Goal: Task Accomplishment & Management: Manage account settings

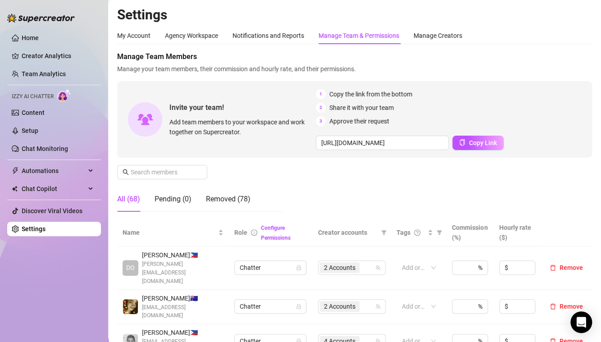
click at [64, 332] on div "Home Creator Analytics Team Analytics Izzy AI Chatter Content Setup Chat Monito…" at bounding box center [54, 167] width 94 height 334
click at [566, 42] on div "My Account Agency Workspace Notifications and Reports Manage Team & Permissions…" at bounding box center [354, 35] width 475 height 17
click at [69, 333] on div "Home Creator Analytics Team Analytics Izzy AI Chatter Content Setup Chat Monito…" at bounding box center [54, 167] width 94 height 334
click at [54, 333] on div "Home Creator Analytics Team Analytics Izzy AI Chatter Content Setup Chat Monito…" at bounding box center [54, 167] width 94 height 334
click at [572, 62] on div "Manage Team Members Manage your team members, their commission and hourly rate,…" at bounding box center [354, 62] width 475 height 23
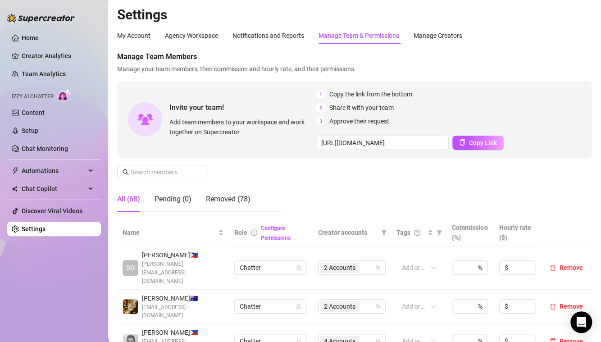
click at [576, 21] on h2 "Settings" at bounding box center [354, 14] width 475 height 17
click at [569, 14] on h2 "Settings" at bounding box center [354, 14] width 475 height 17
click at [571, 36] on div "My Account Agency Workspace Notifications and Reports Manage Team & Permissions…" at bounding box center [354, 35] width 475 height 17
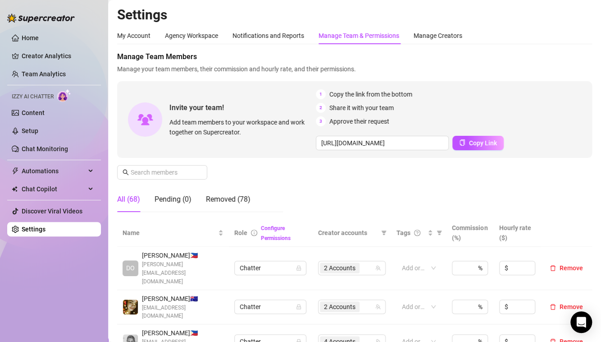
click at [566, 21] on h2 "Settings" at bounding box center [354, 14] width 475 height 17
click at [562, 34] on div "My Account Agency Workspace Notifications and Reports Manage Team & Permissions…" at bounding box center [354, 35] width 475 height 17
click at [569, 36] on div "My Account Agency Workspace Notifications and Reports Manage Team & Permissions…" at bounding box center [354, 35] width 475 height 17
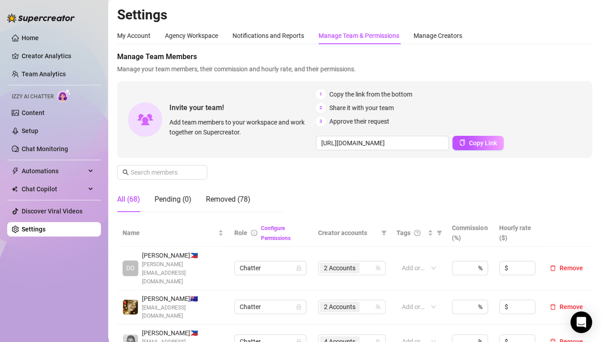
click at [579, 115] on div "Invite your team! Add team members to your workspace and work together on Super…" at bounding box center [354, 119] width 475 height 77
click at [571, 29] on div "My Account Agency Workspace Notifications and Reports Manage Team & Permissions…" at bounding box center [354, 35] width 475 height 17
click at [251, 330] on td "Chatter" at bounding box center [271, 341] width 84 height 35
